Goal: Task Accomplishment & Management: Use online tool/utility

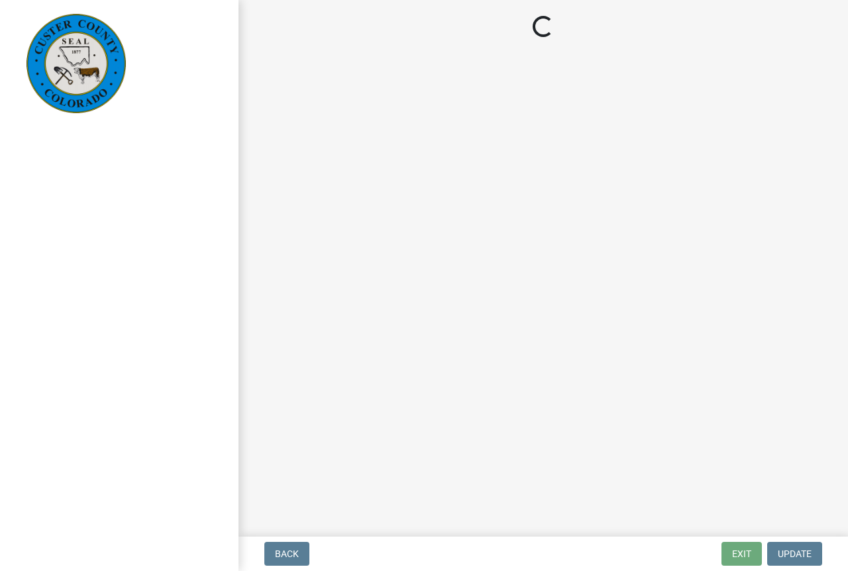
select select "cd09b013-b94f-4524-a046-a3f04ce1867e"
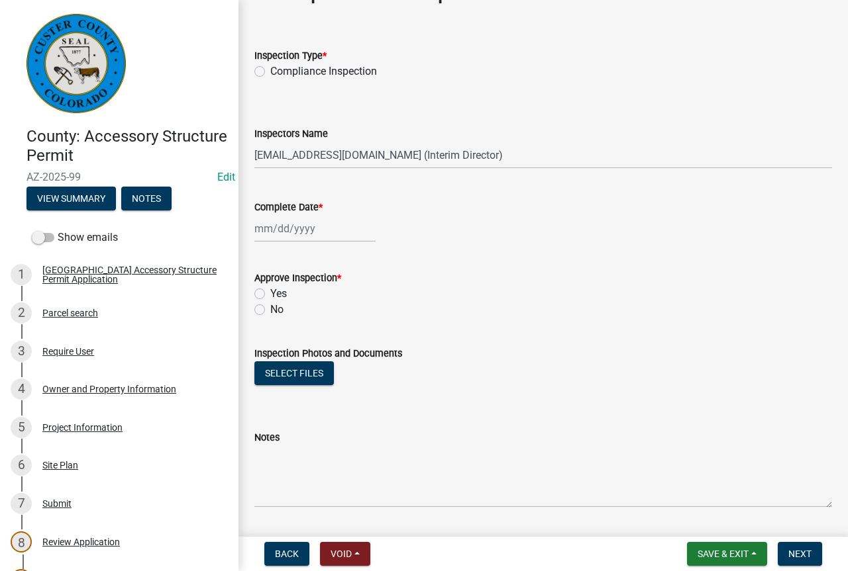
scroll to position [81, 0]
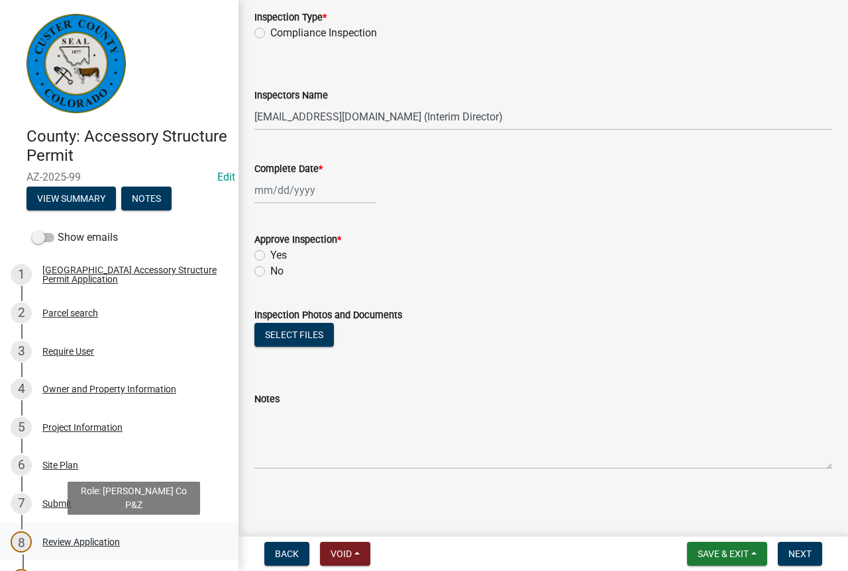
click at [90, 539] on div "Review Application" at bounding box center [80, 542] width 77 height 9
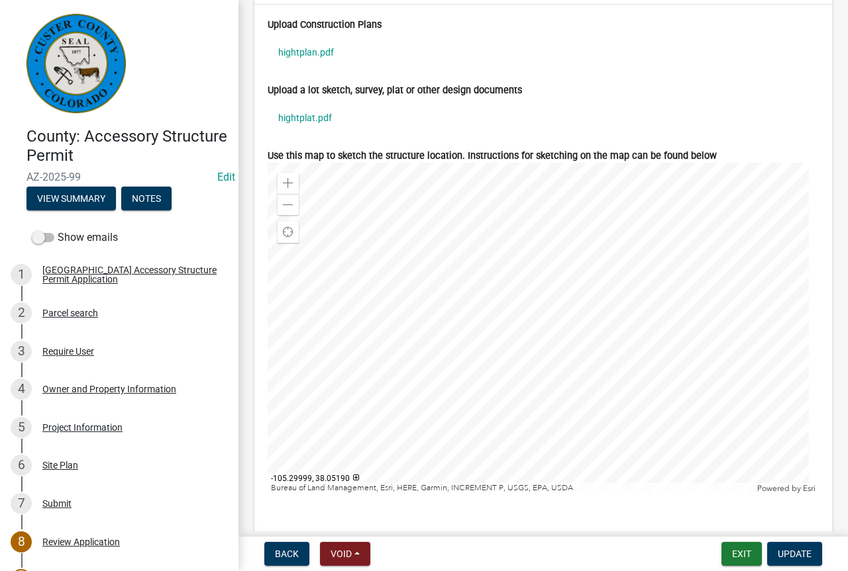
scroll to position [4953, 0]
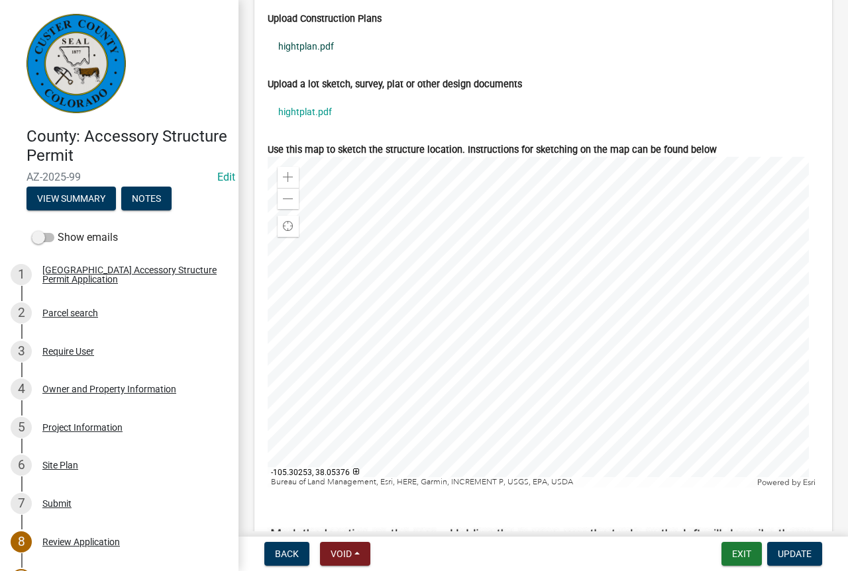
click at [305, 56] on link "hightplan.pdf" at bounding box center [543, 46] width 551 height 30
click at [315, 124] on link "hightplat.pdf" at bounding box center [543, 112] width 551 height 30
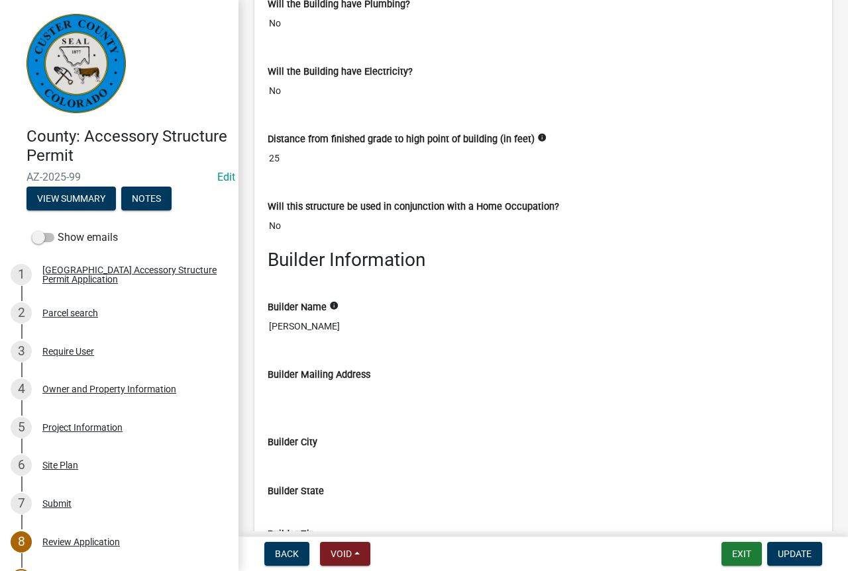
scroll to position [3708, 0]
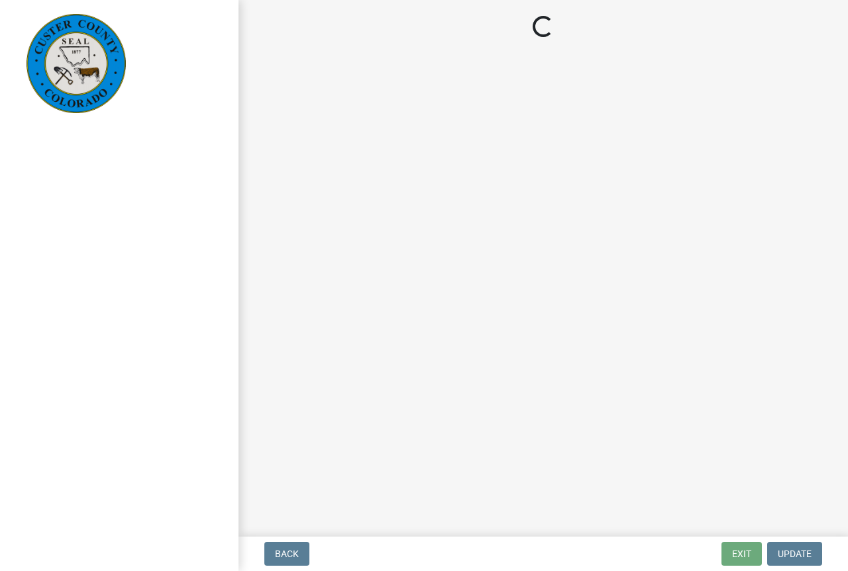
select select "cd09b013-b94f-4524-a046-a3f04ce1867e"
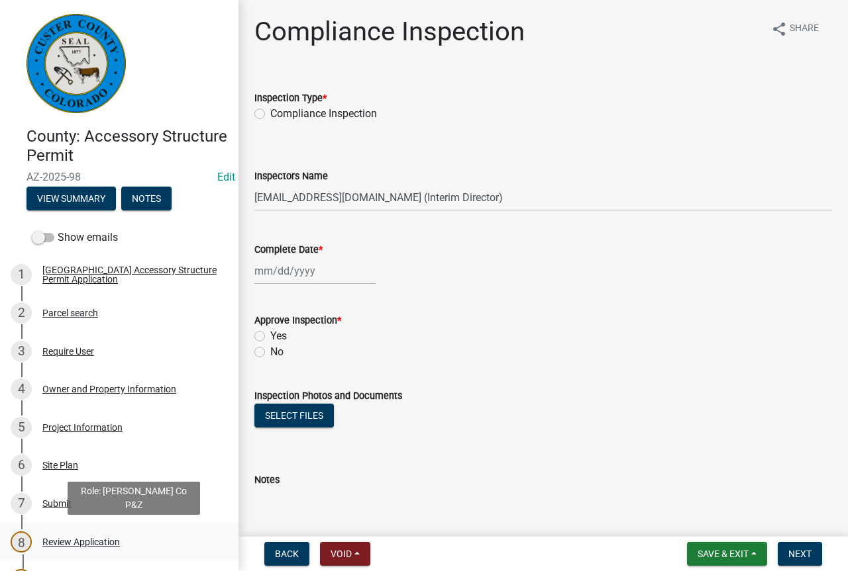
click at [73, 538] on div "Review Application" at bounding box center [80, 542] width 77 height 9
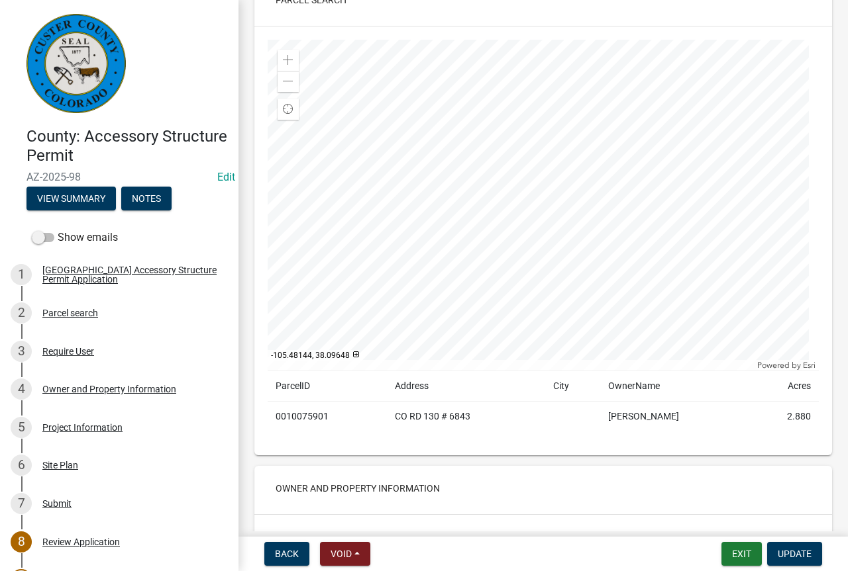
scroll to position [728, 0]
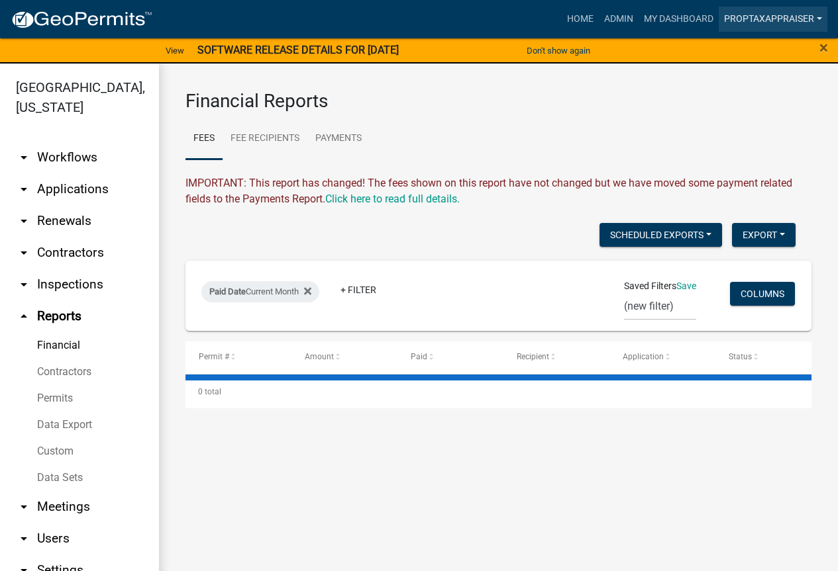
click at [754, 17] on link "PropTaxAppraiser" at bounding box center [772, 19] width 109 height 25
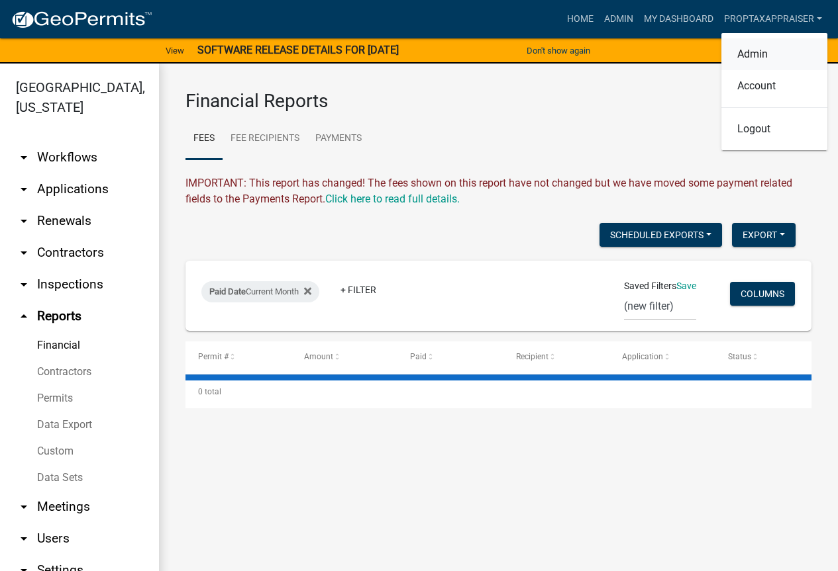
click at [746, 53] on link "Admin" at bounding box center [774, 54] width 106 height 32
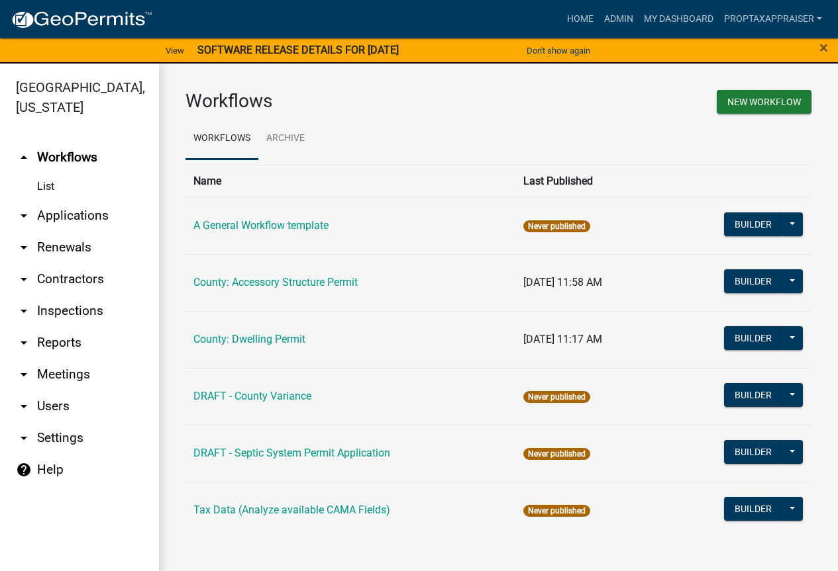
click at [94, 215] on link "arrow_drop_down Applications" at bounding box center [79, 216] width 159 height 32
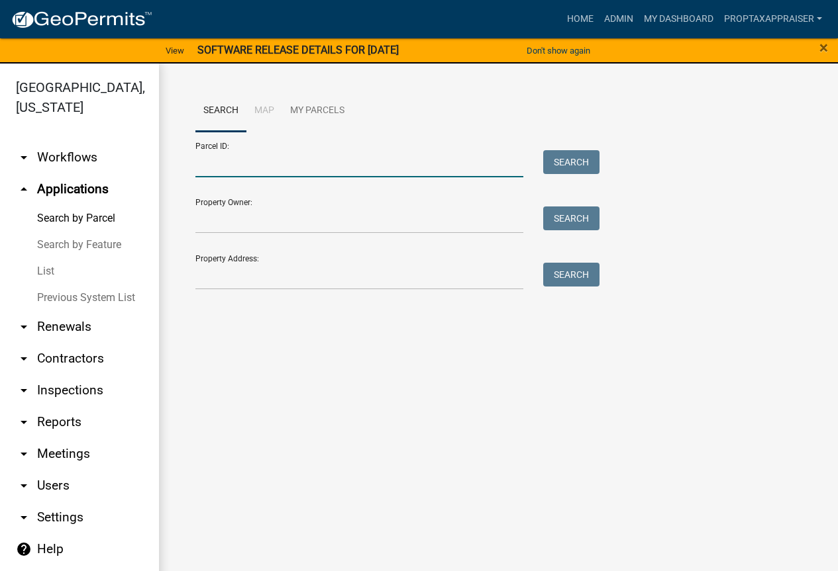
click at [248, 166] on input "Parcel ID:" at bounding box center [359, 163] width 328 height 27
type input "0010110450"
click at [565, 162] on button "Search" at bounding box center [571, 162] width 56 height 24
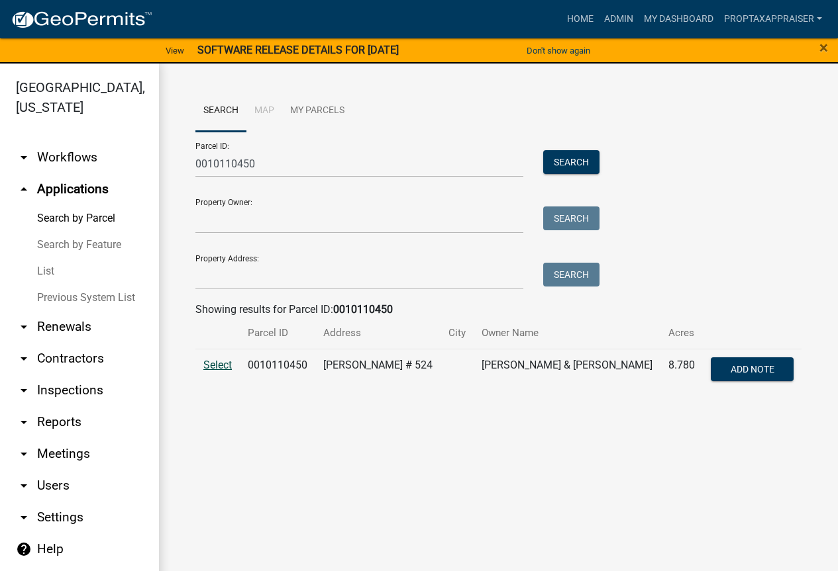
click at [223, 365] on span "Select" at bounding box center [217, 365] width 28 height 13
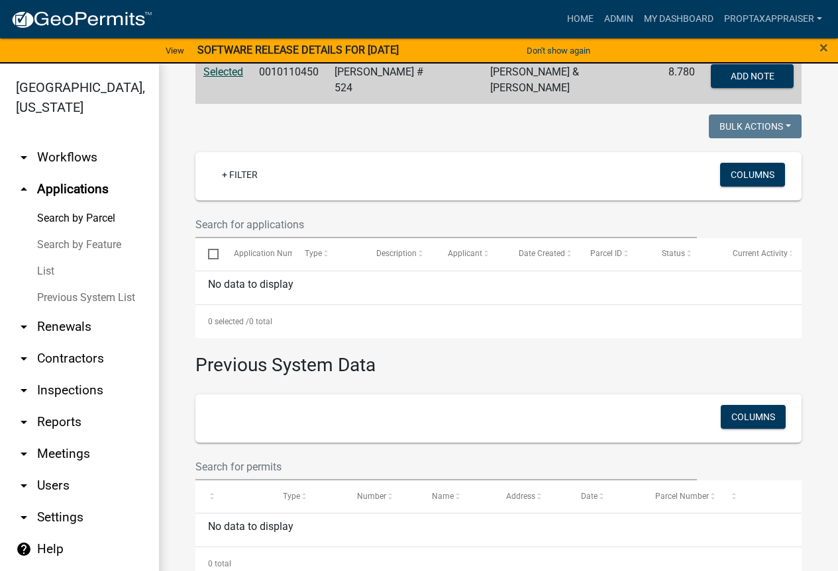
scroll to position [309, 0]
